Goal: Transaction & Acquisition: Download file/media

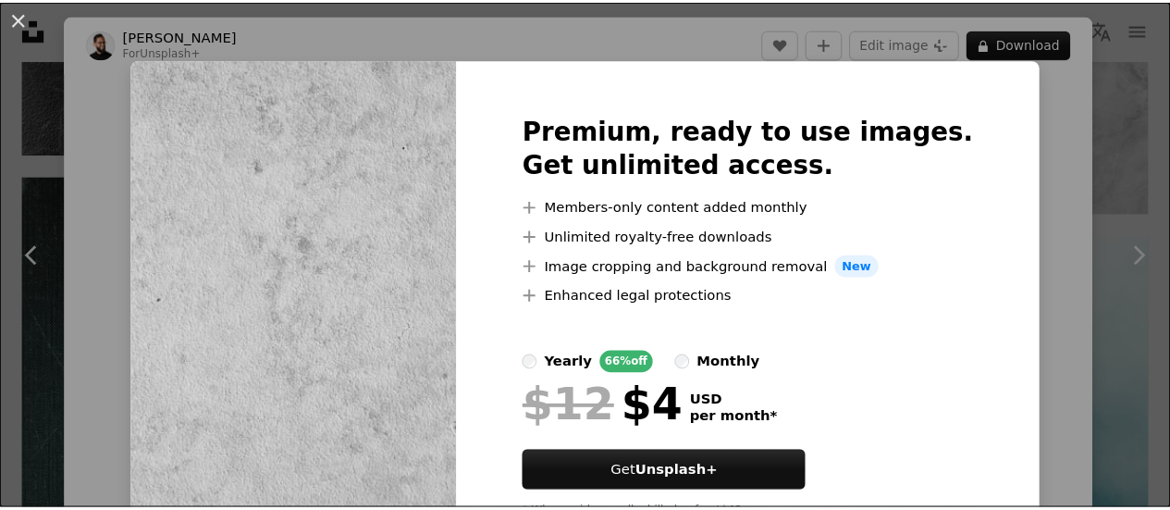
scroll to position [1983, 0]
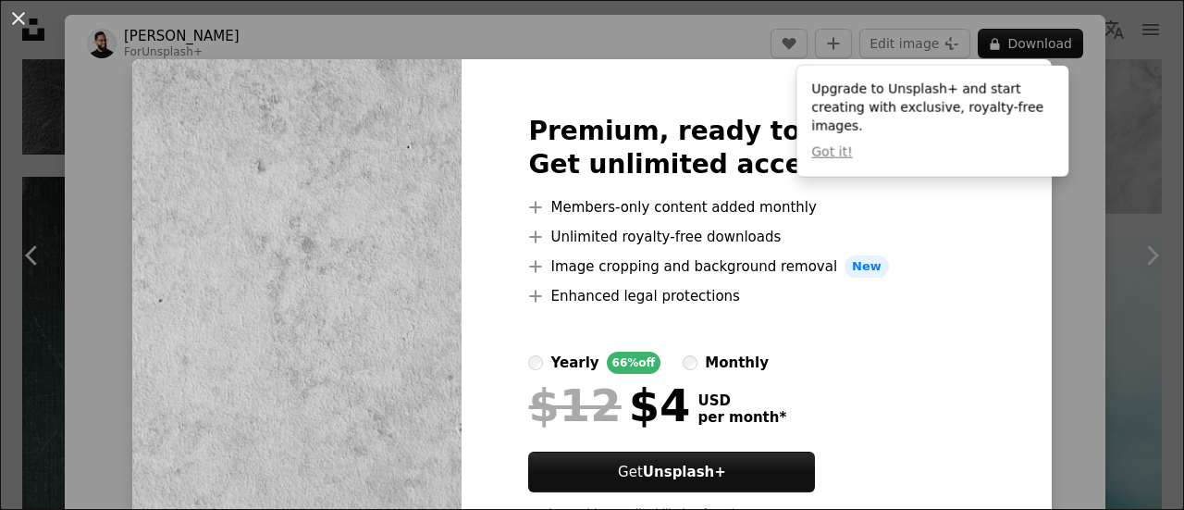
click at [1095, 106] on div "An X shape Premium, ready to use images. Get unlimited access. A plus sign Memb…" at bounding box center [592, 255] width 1184 height 510
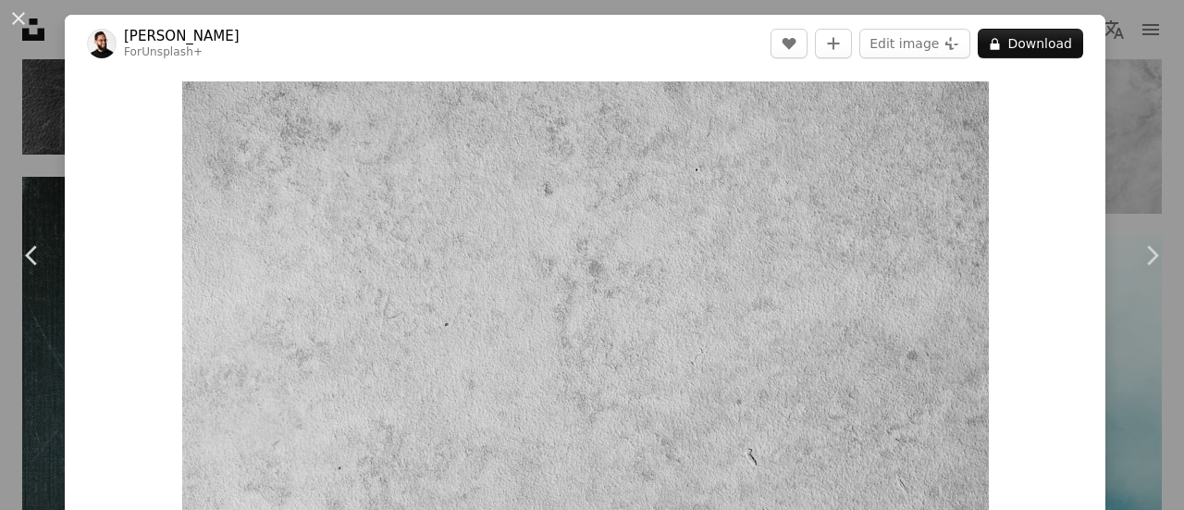
click at [1129, 119] on div "An X shape Chevron left Chevron right [PERSON_NAME] For Unsplash+ A heart A plu…" at bounding box center [592, 255] width 1184 height 510
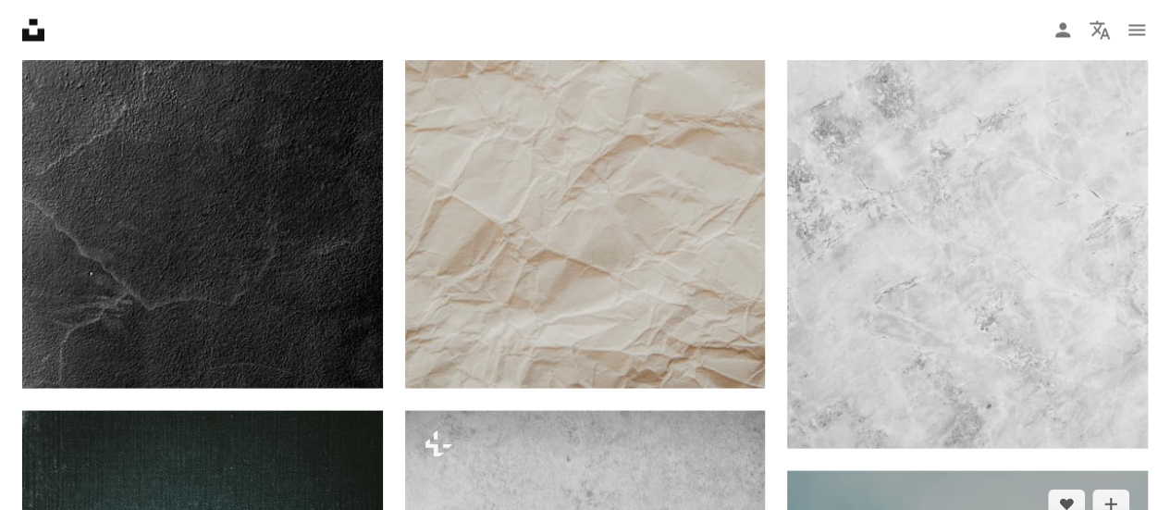
scroll to position [1691, 0]
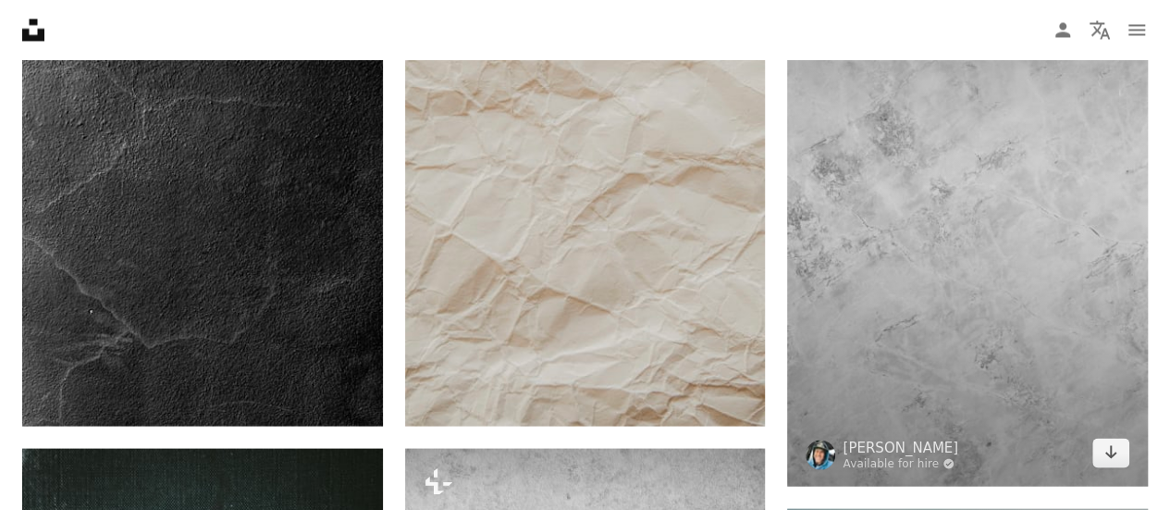
click at [833, 281] on img at bounding box center [967, 182] width 361 height 608
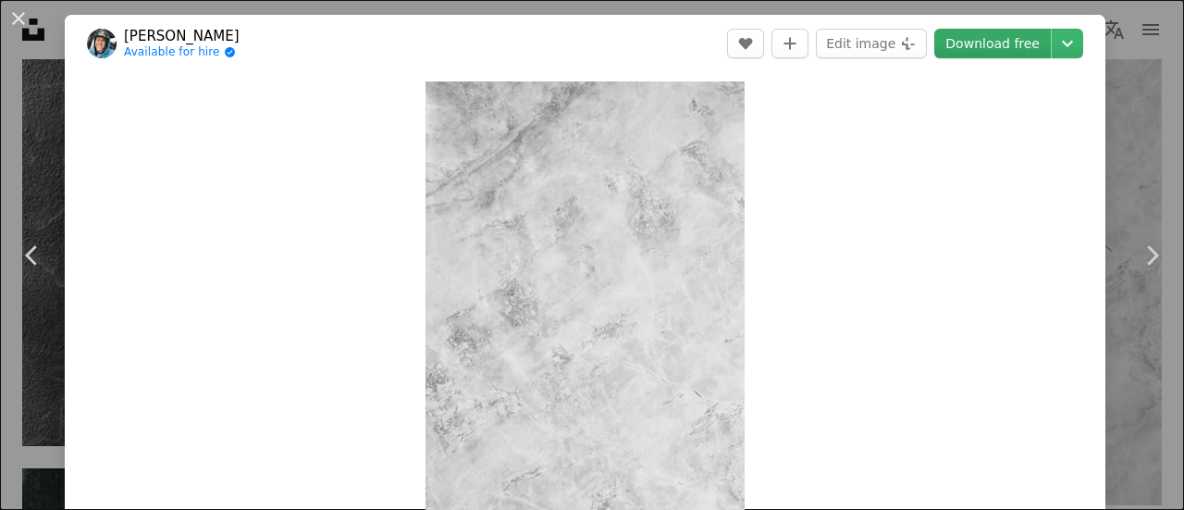
click at [973, 47] on link "Download free" at bounding box center [992, 44] width 117 height 30
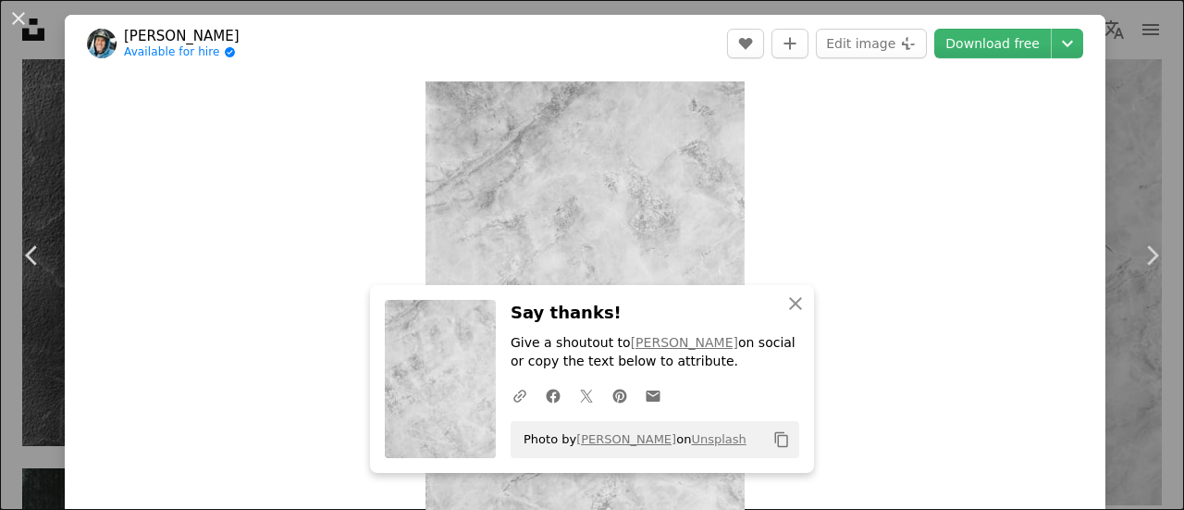
click at [1142, 156] on div "An X shape Chevron left Chevron right [PERSON_NAME] Available for hire A checkm…" at bounding box center [592, 255] width 1184 height 510
